Goal: Book appointment/travel/reservation

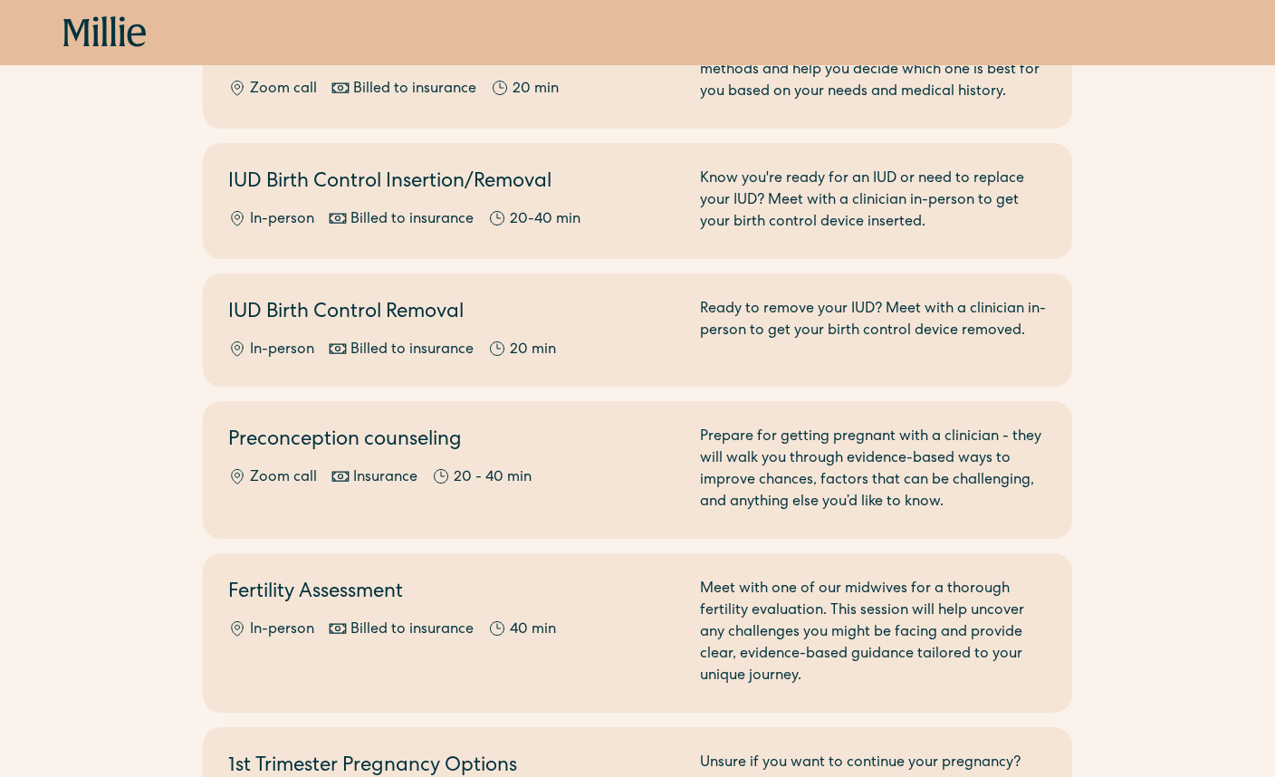
scroll to position [922, 0]
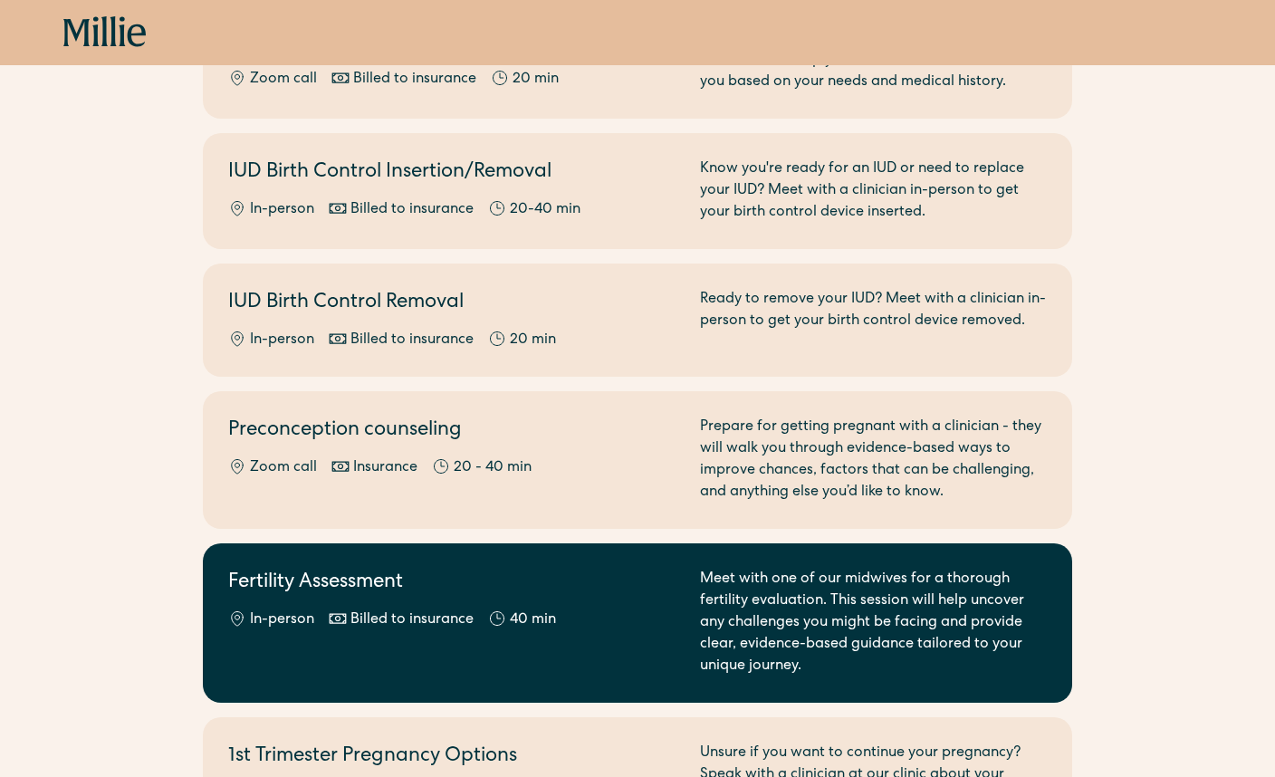
click at [382, 569] on h2 "Fertility Assessment" at bounding box center [453, 584] width 450 height 30
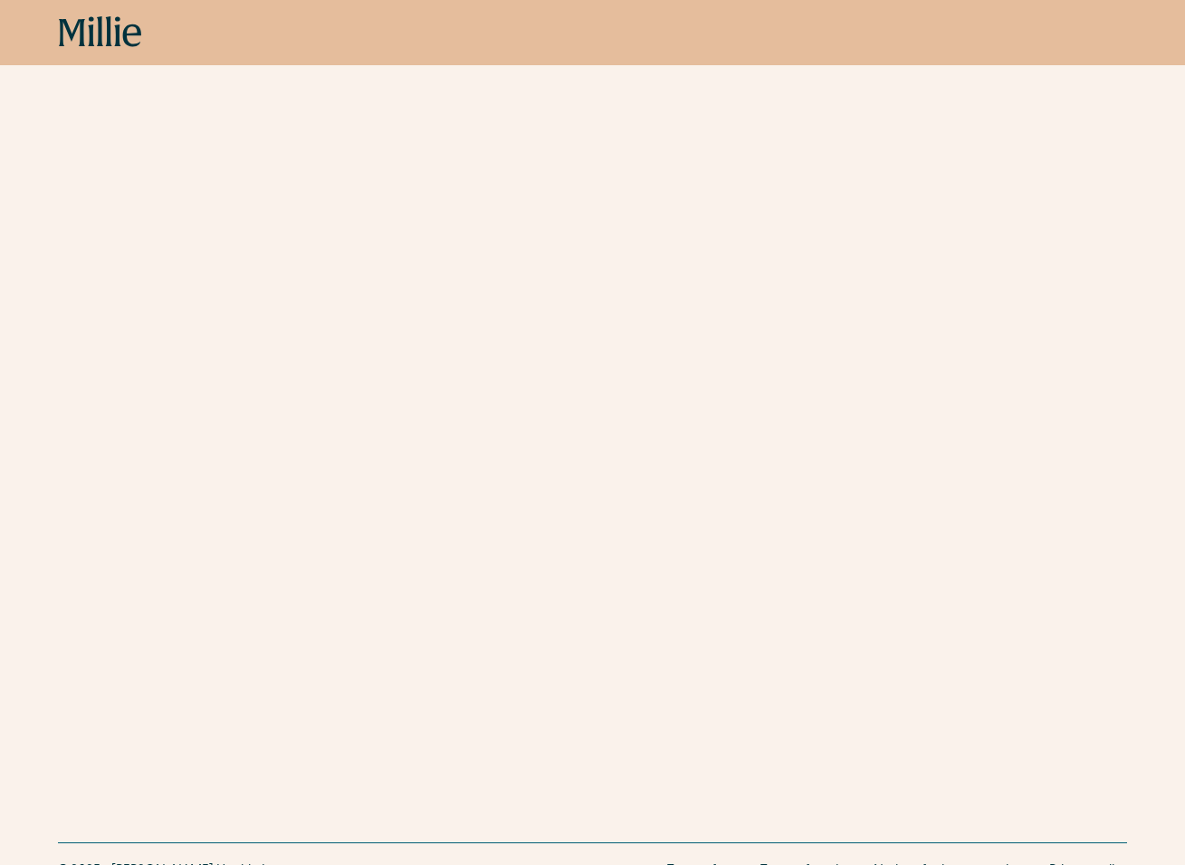
scroll to position [425, 0]
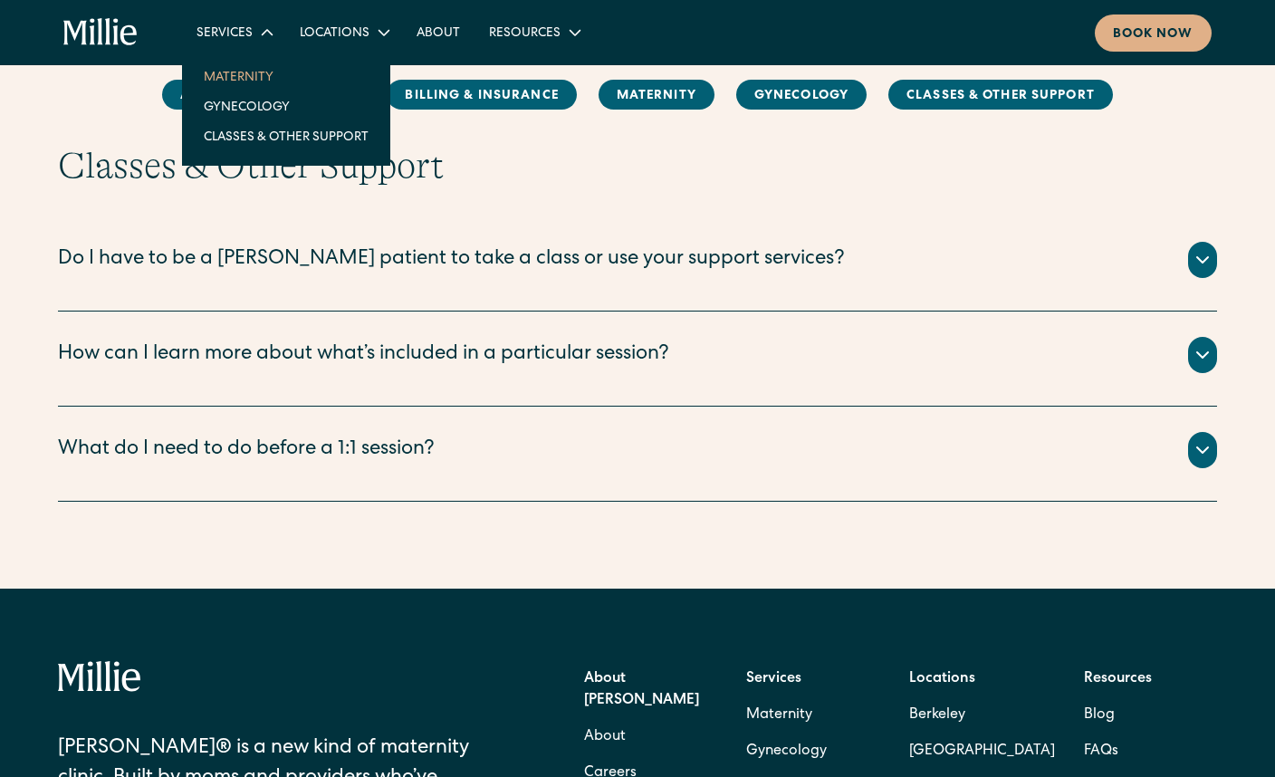
click at [234, 76] on link "Maternity" at bounding box center [286, 77] width 194 height 30
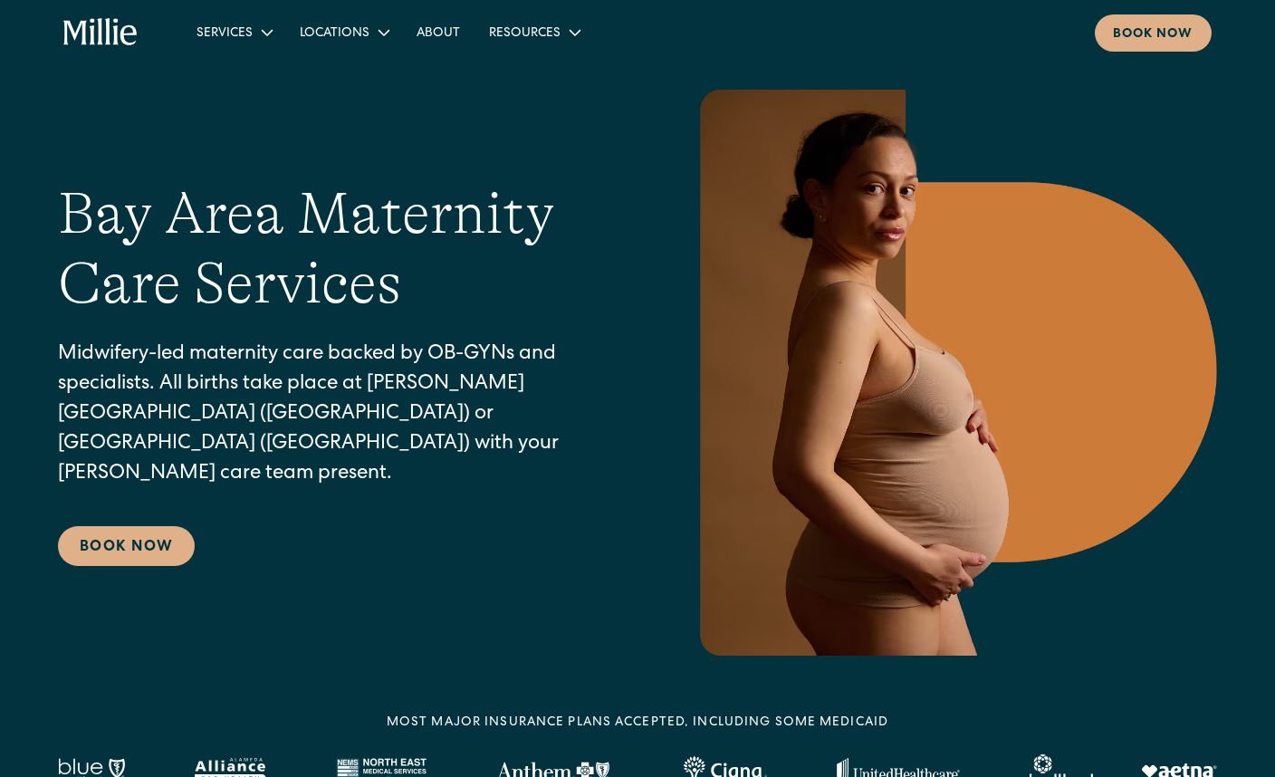
scroll to position [61, 0]
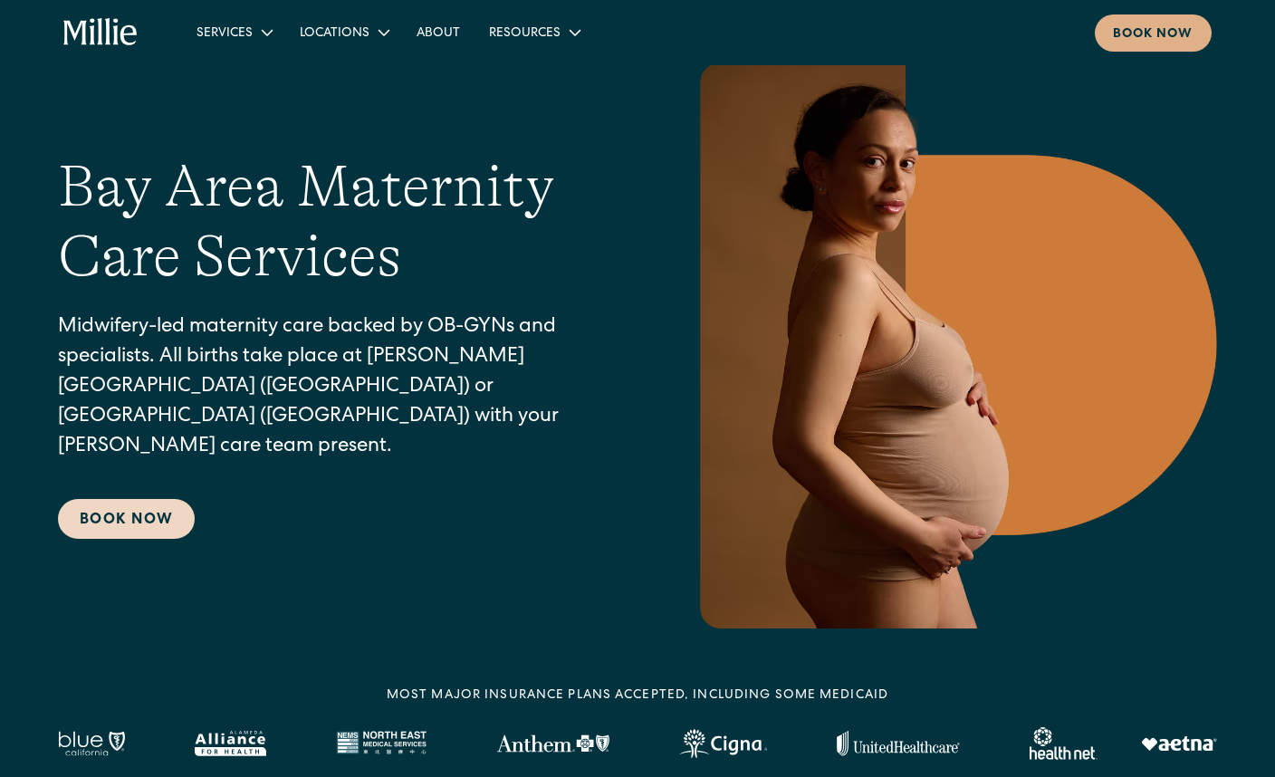
click at [147, 505] on link "Book Now" at bounding box center [126, 519] width 137 height 40
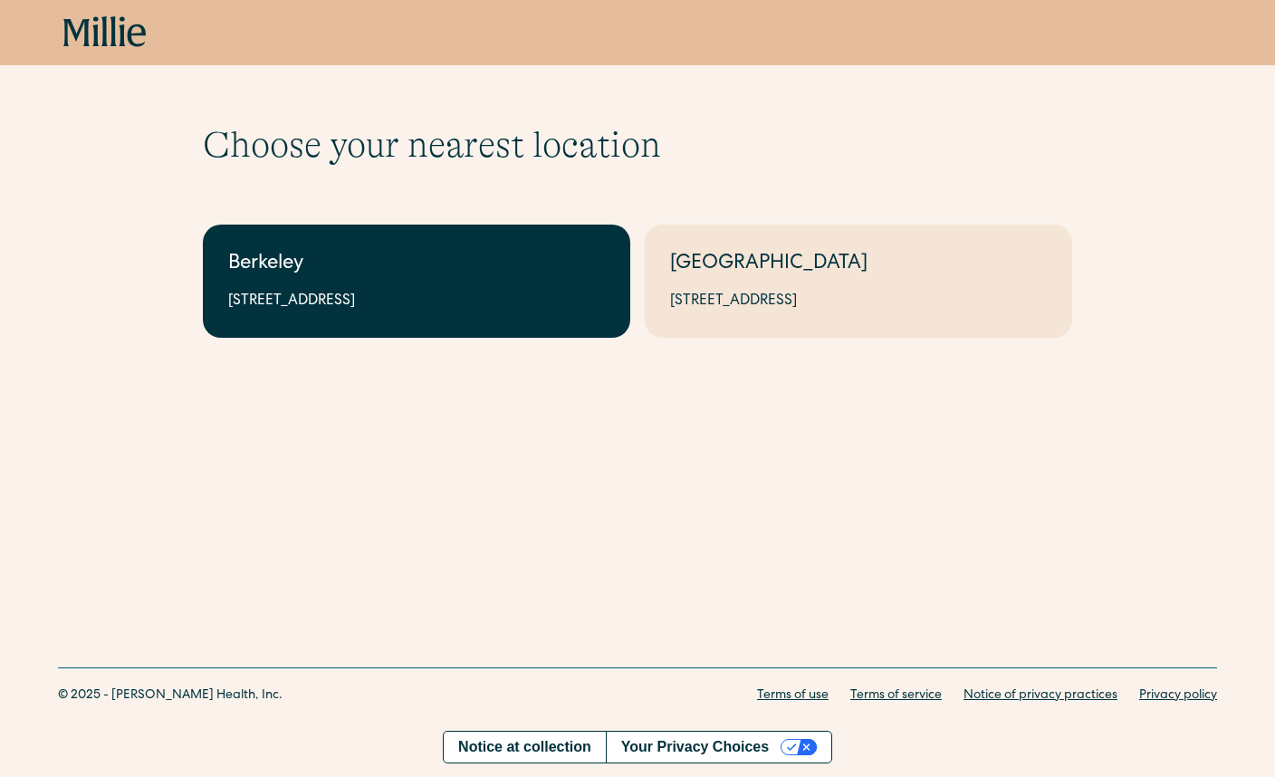
click at [475, 280] on link "Berkeley [STREET_ADDRESS]" at bounding box center [416, 281] width 427 height 113
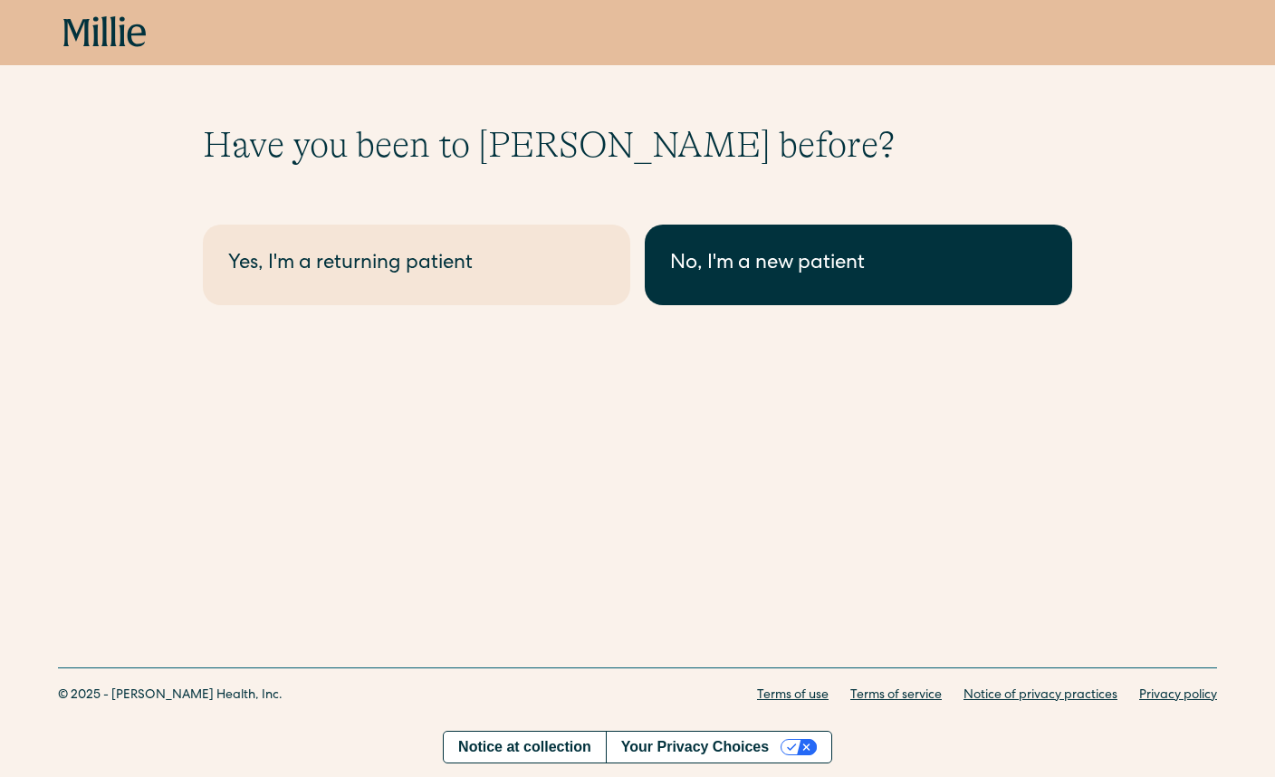
click at [750, 302] on link "No, I'm a new patient" at bounding box center [858, 265] width 427 height 81
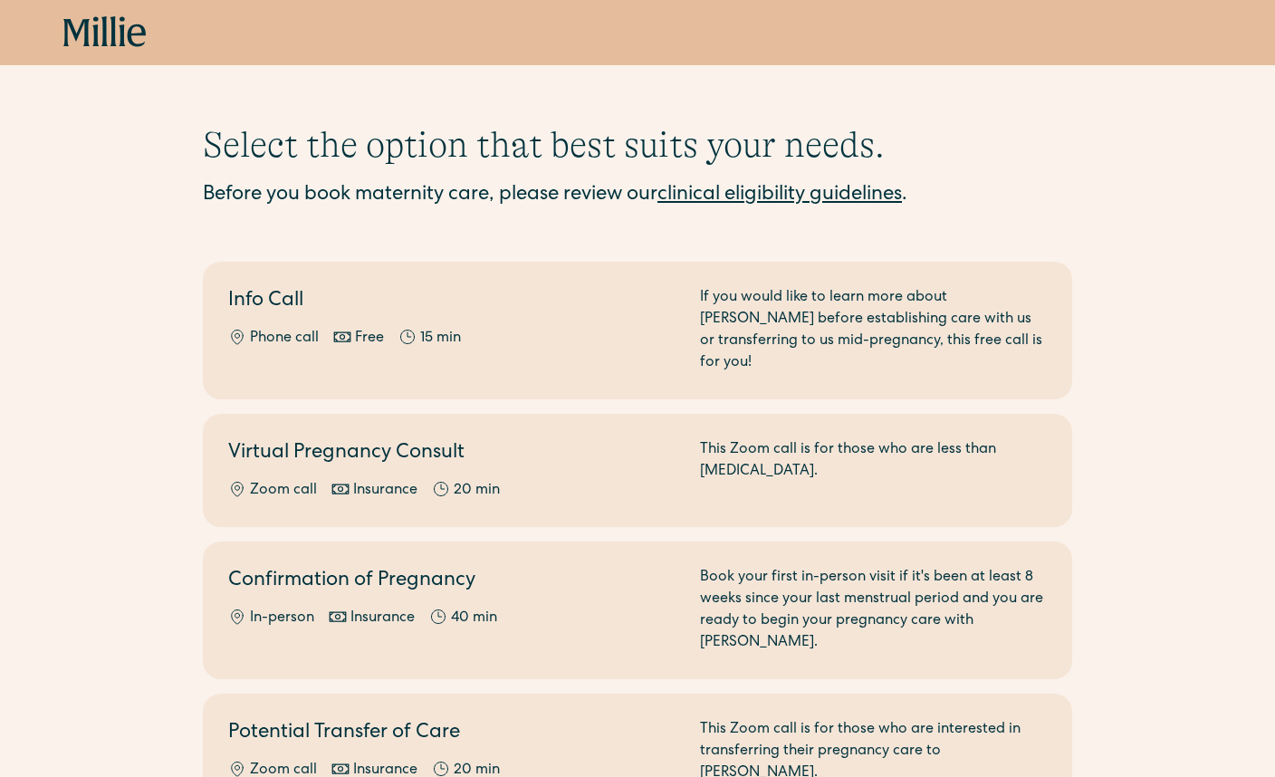
click at [113, 24] on icon at bounding box center [113, 31] width 6 height 30
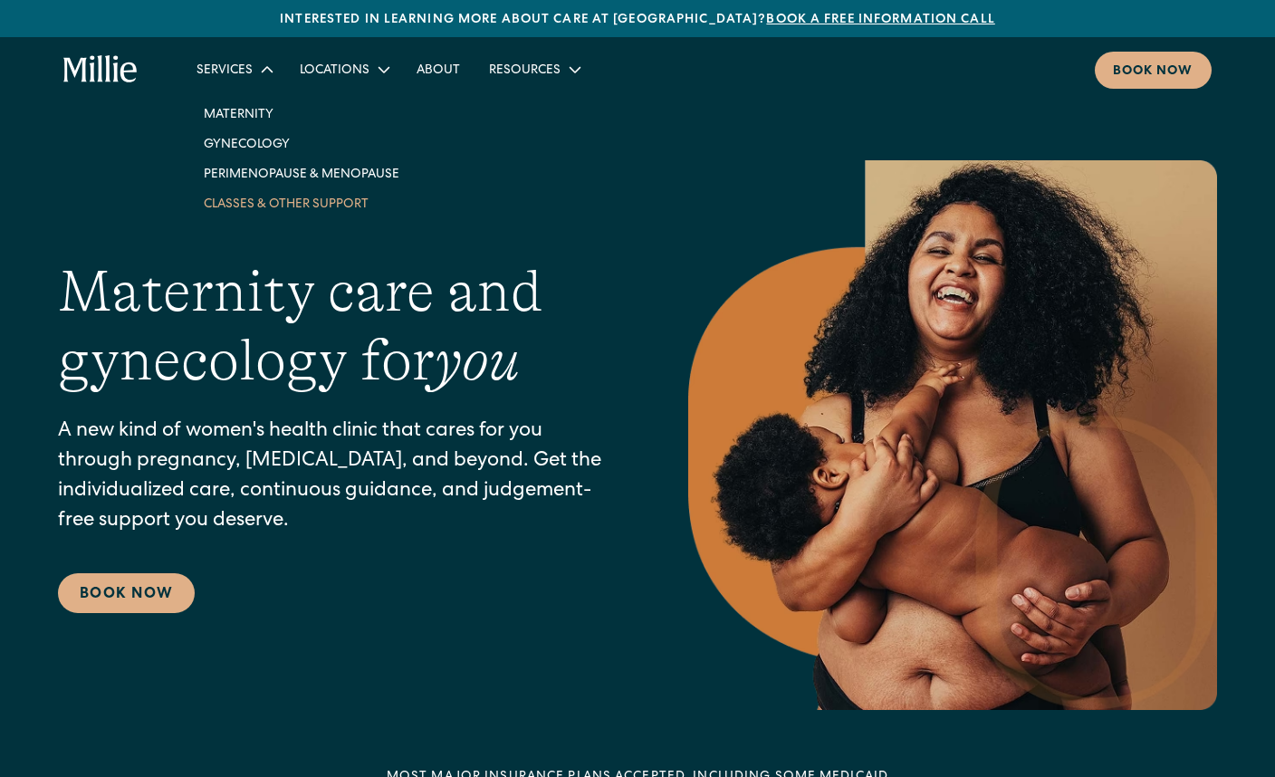
click at [253, 207] on link "Classes & Other Support" at bounding box center [301, 203] width 225 height 30
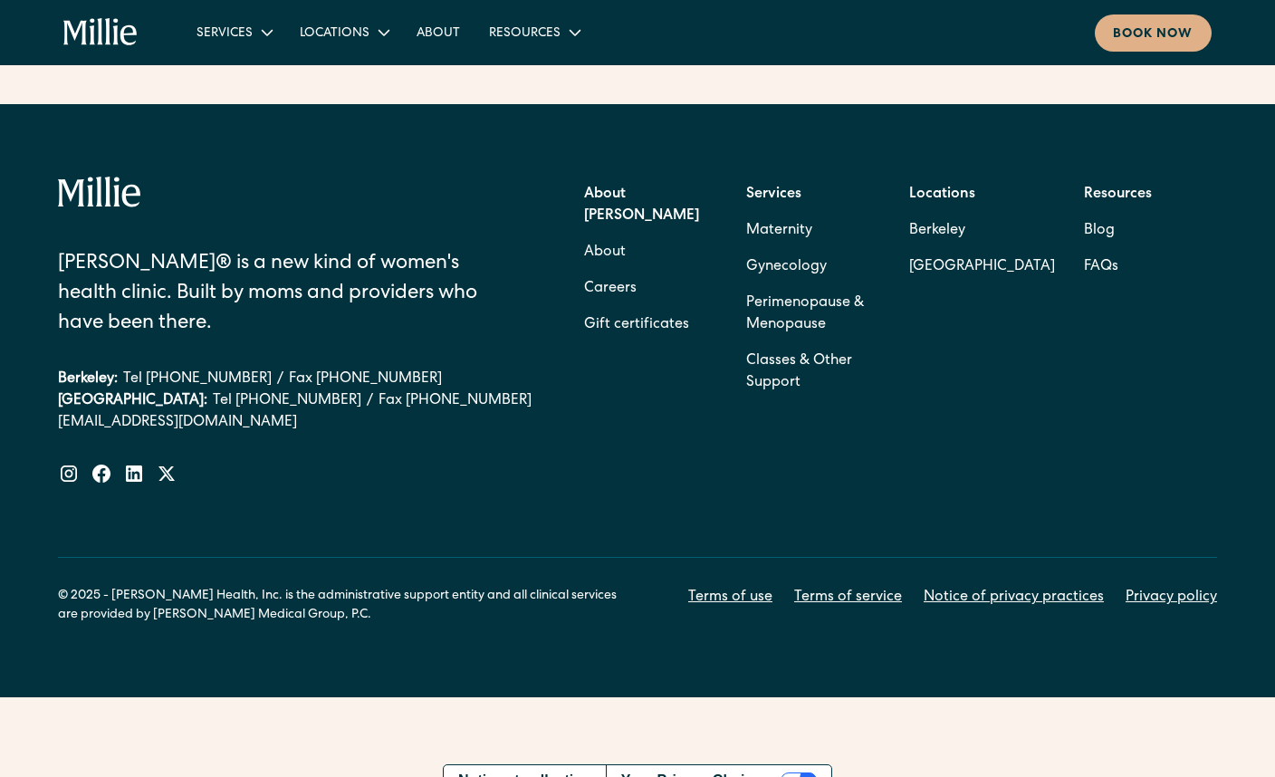
scroll to position [2970, 0]
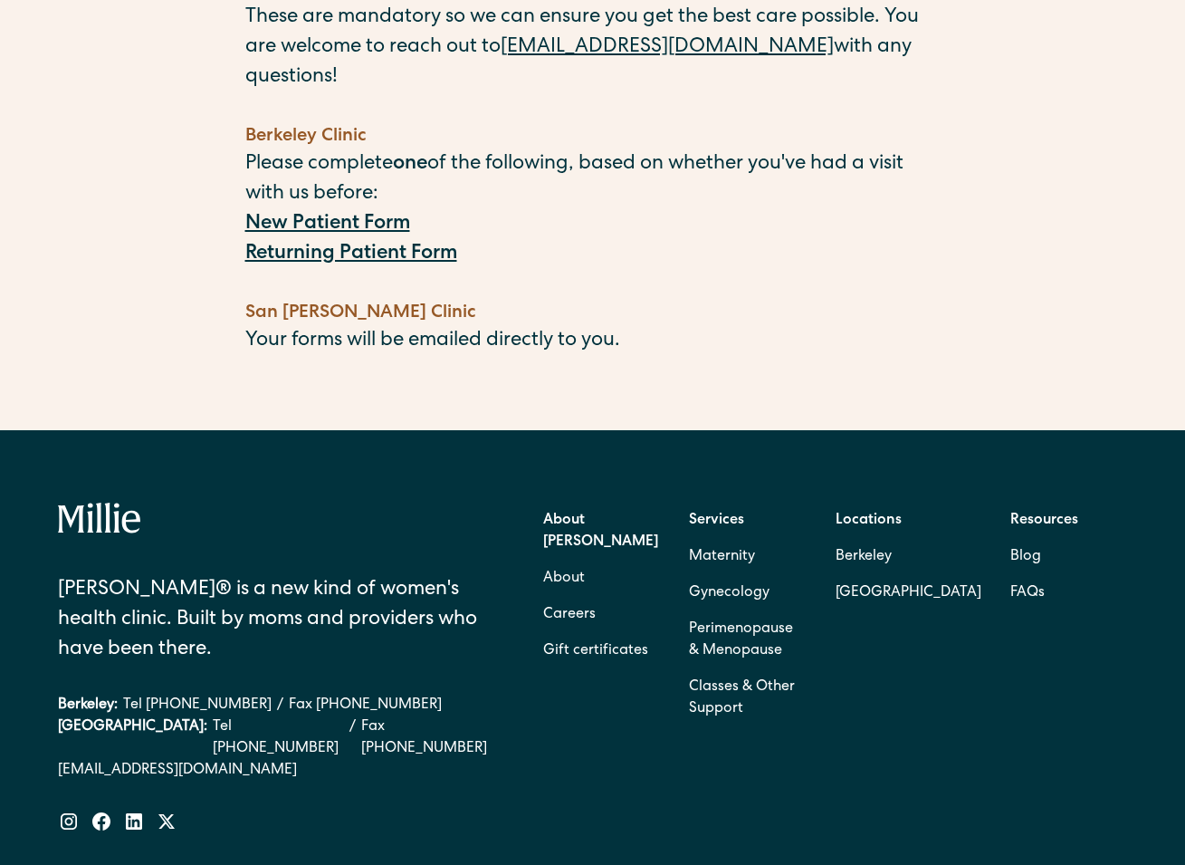
scroll to position [400, 0]
